Goal: Information Seeking & Learning: Learn about a topic

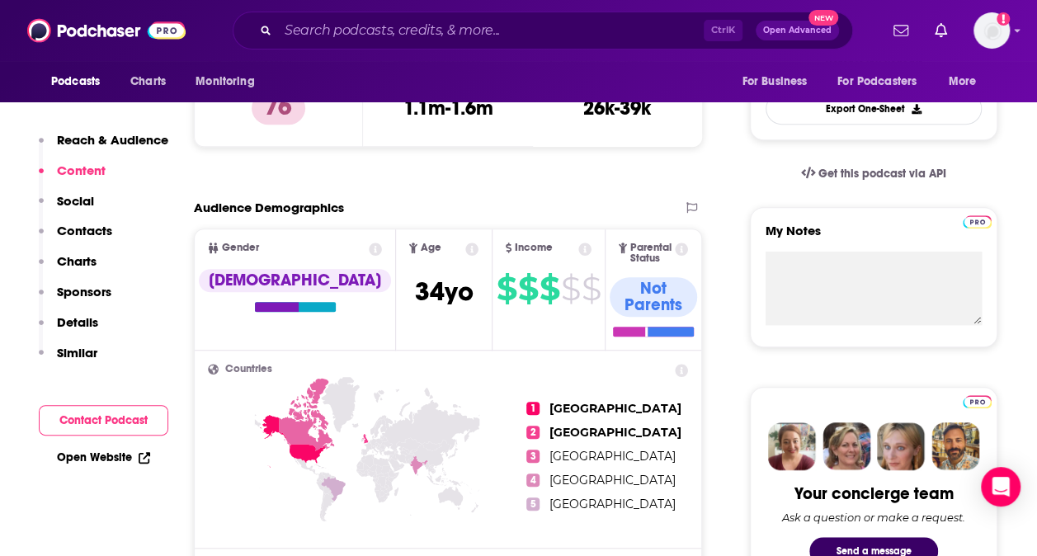
scroll to position [429, 0]
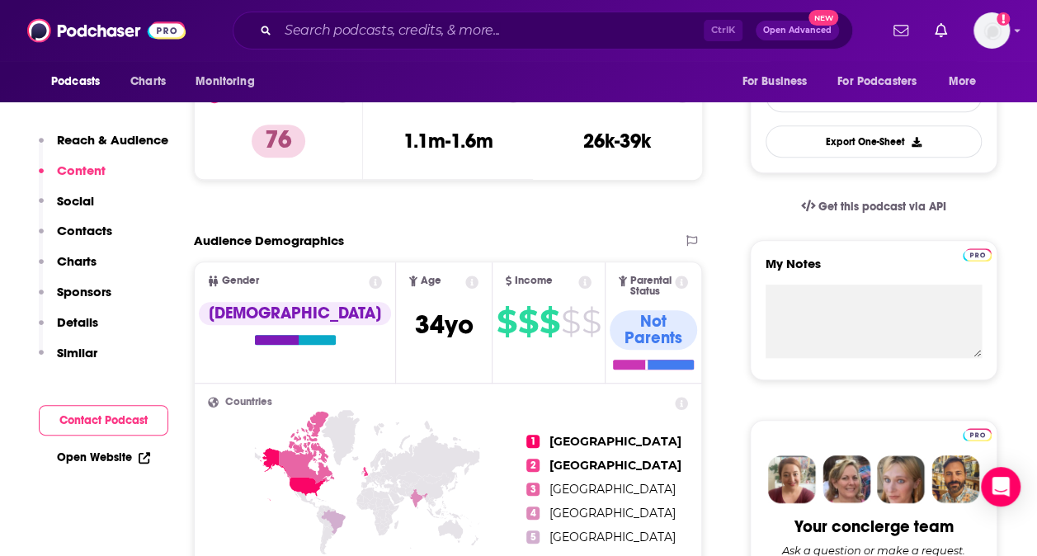
click at [75, 167] on p "Content" at bounding box center [81, 171] width 49 height 16
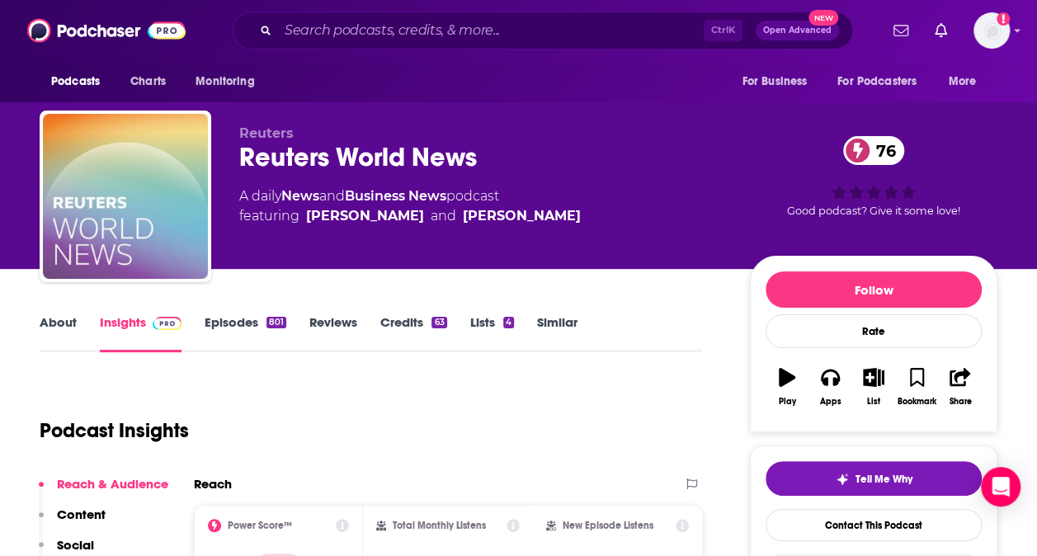
scroll to position [33, 0]
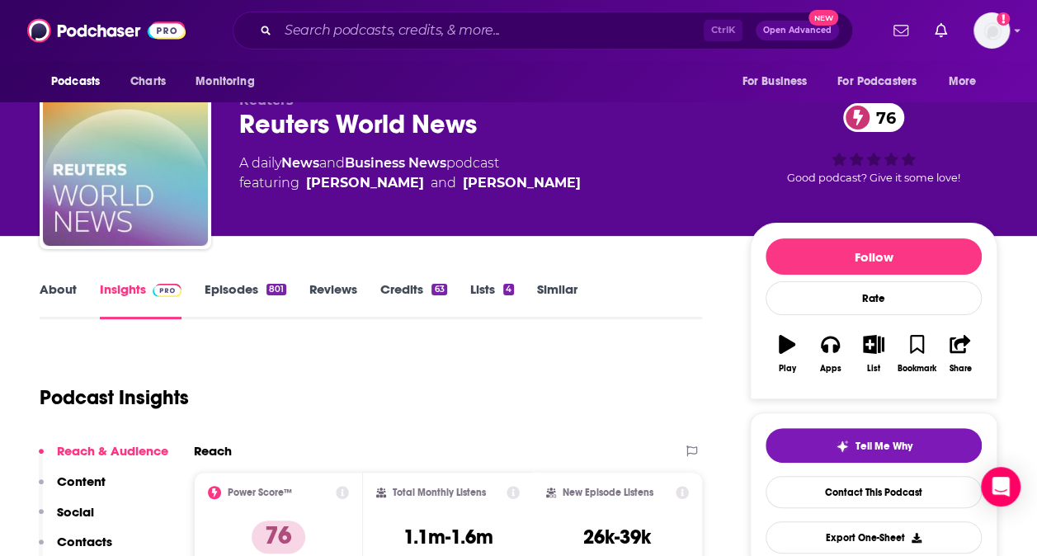
click at [233, 292] on link "Episodes 801" at bounding box center [246, 300] width 82 height 38
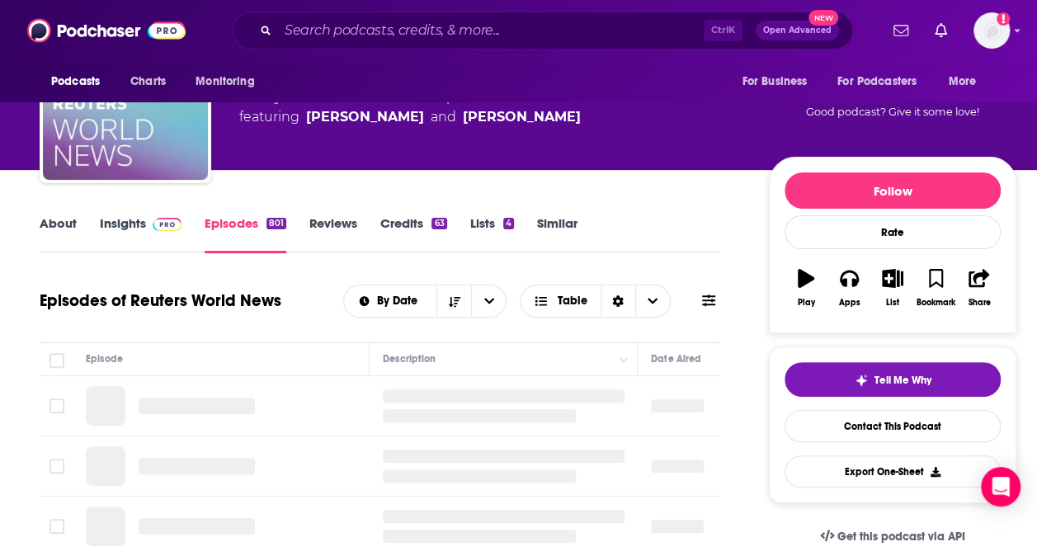
scroll to position [165, 0]
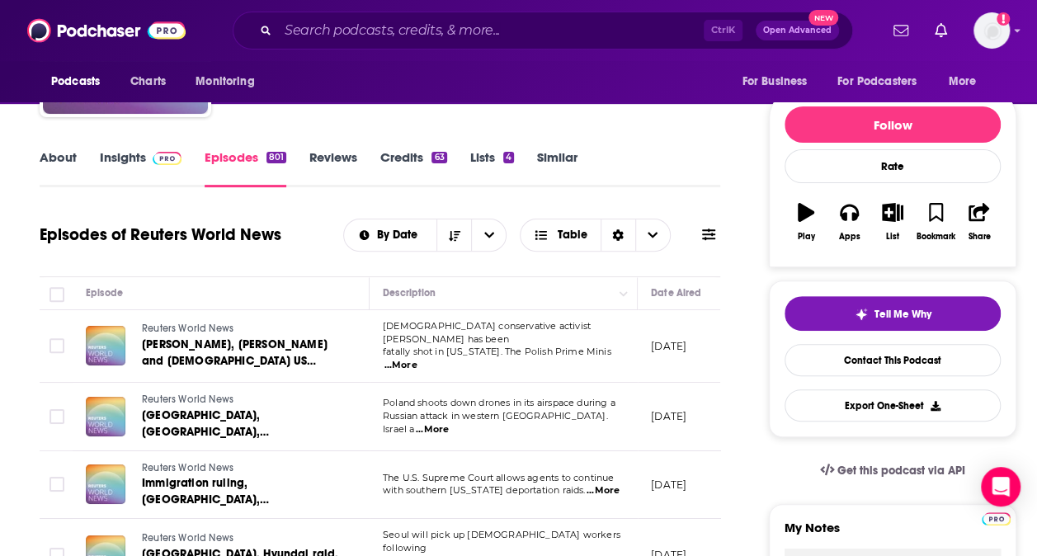
click at [55, 161] on link "About" at bounding box center [58, 168] width 37 height 38
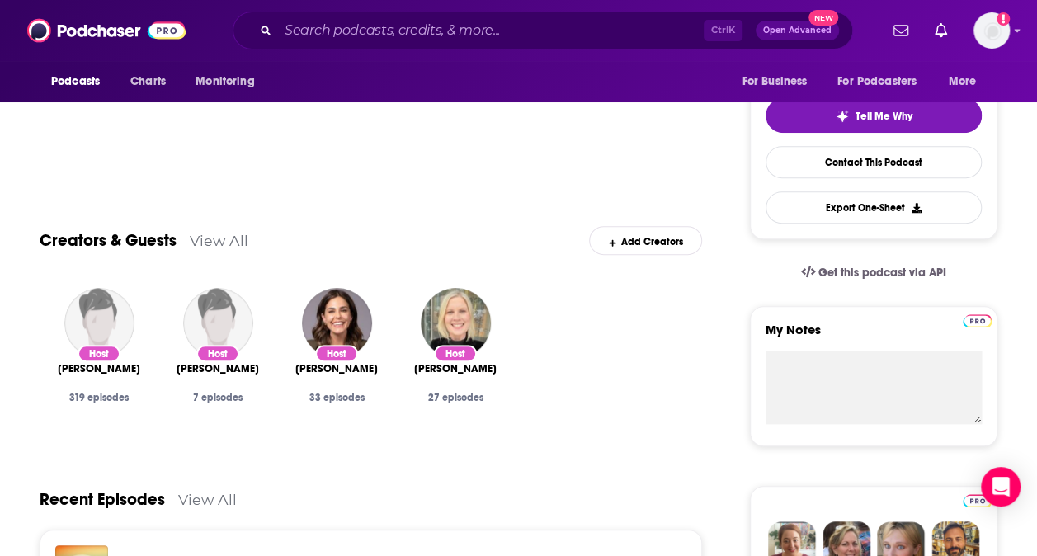
scroll to position [396, 0]
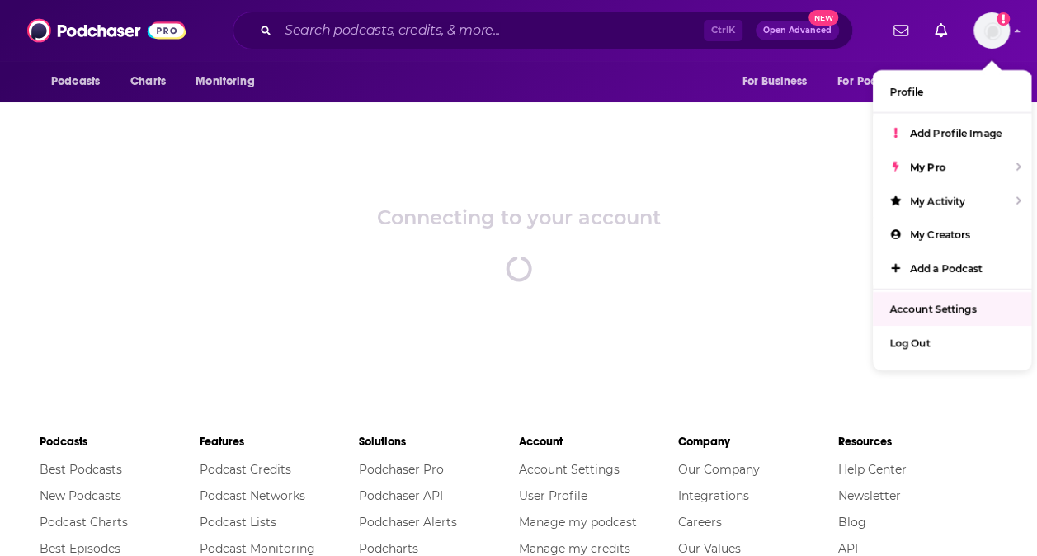
click at [942, 318] on link "Account Settings" at bounding box center [952, 309] width 158 height 34
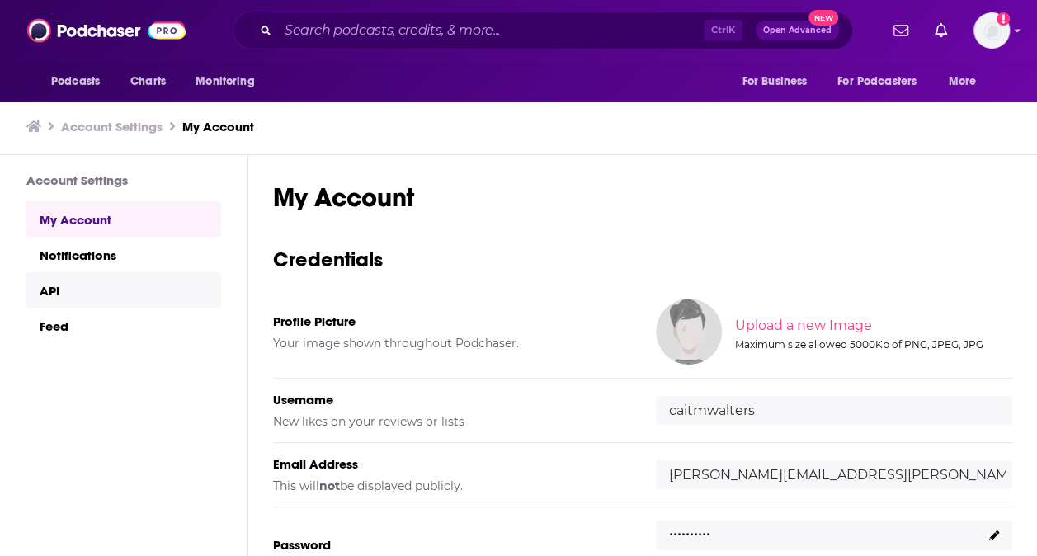
click at [134, 308] on link "API" at bounding box center [123, 289] width 195 height 35
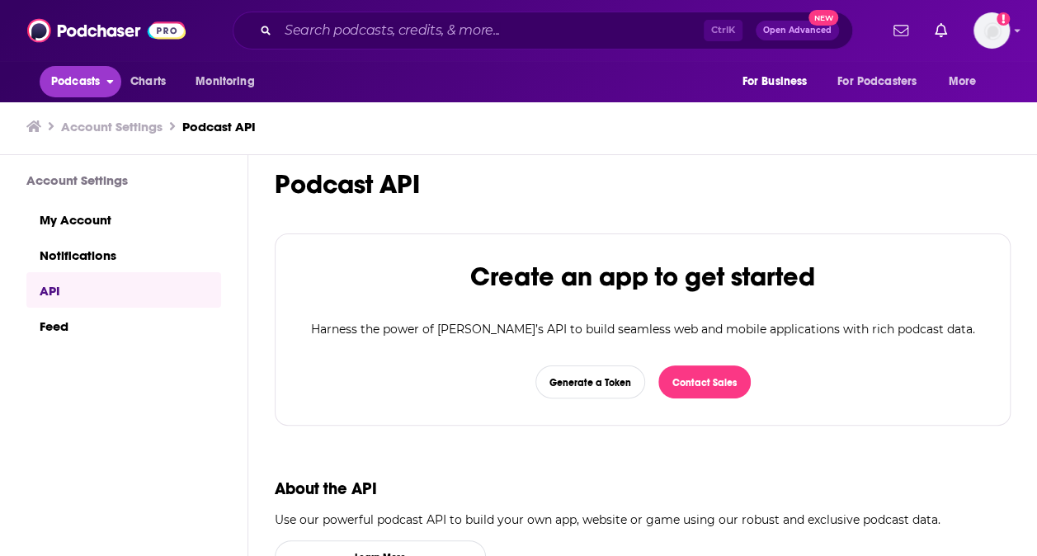
click at [64, 82] on span "Podcasts" at bounding box center [75, 81] width 49 height 23
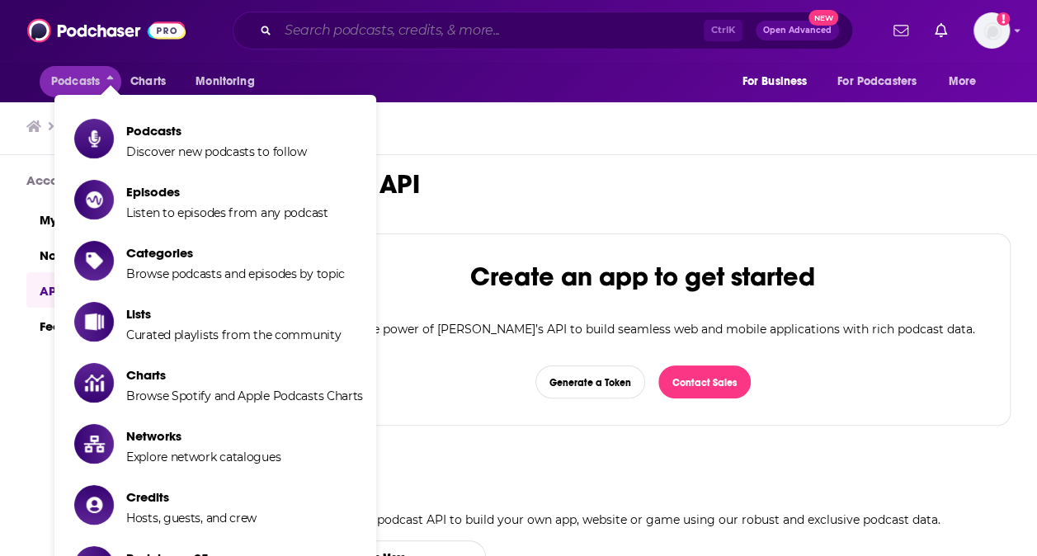
click at [397, 32] on input "Search podcasts, credits, & more..." at bounding box center [491, 30] width 426 height 26
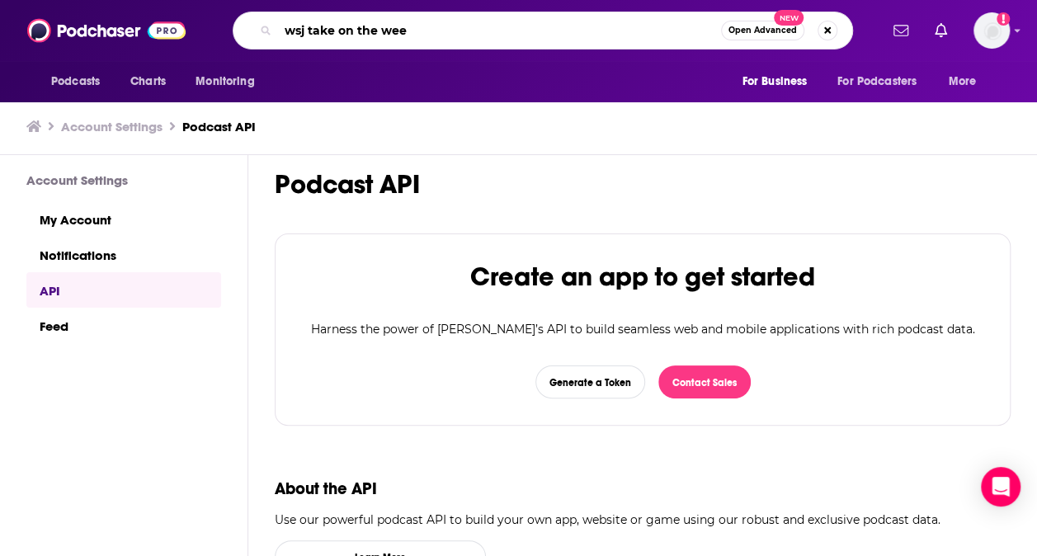
type input "wsj take on the week"
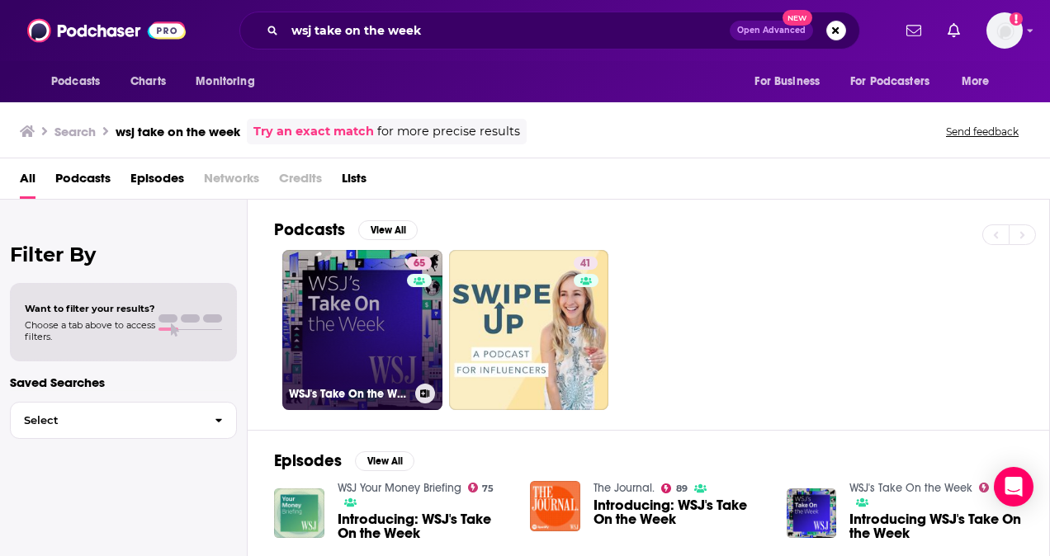
click at [385, 267] on link "65 WSJ's Take On the Week" at bounding box center [362, 330] width 160 height 160
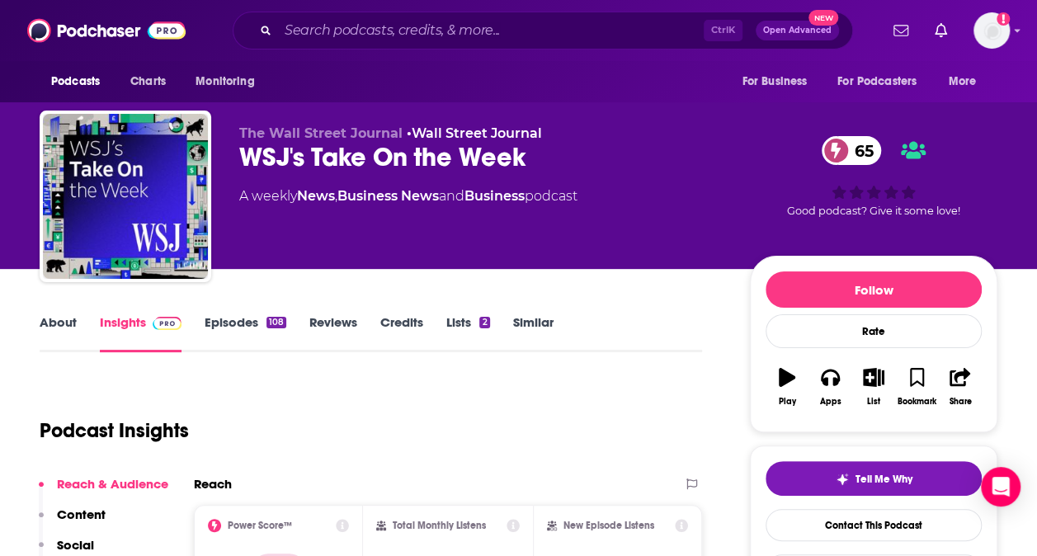
click at [146, 318] on span at bounding box center [163, 322] width 35 height 16
